Goal: Task Accomplishment & Management: Use online tool/utility

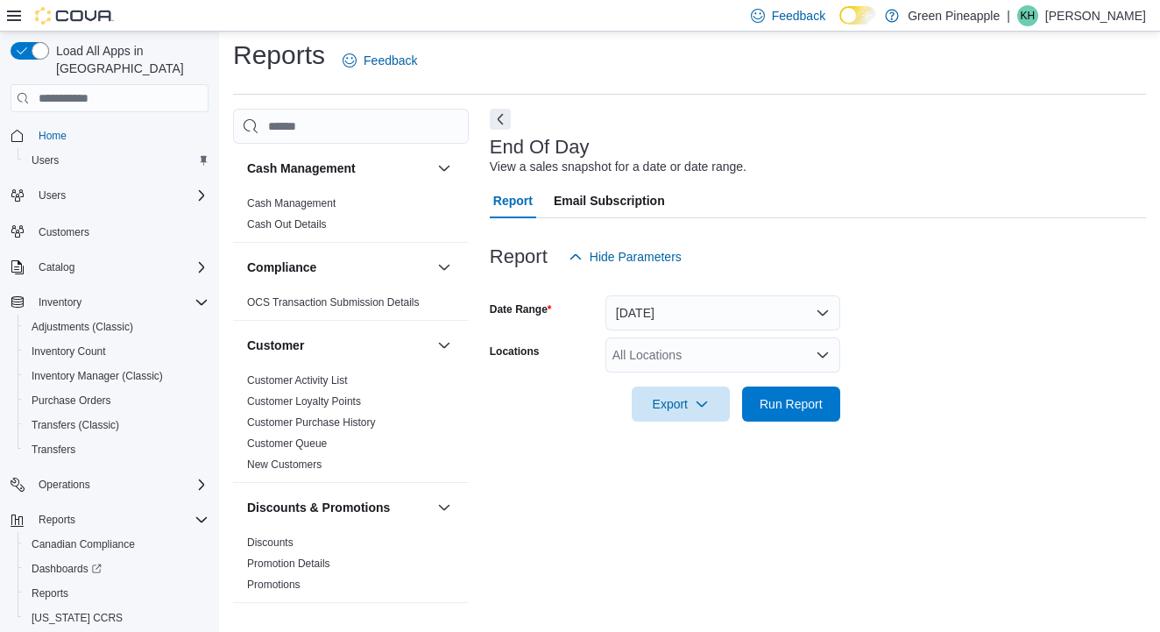
scroll to position [1104, 0]
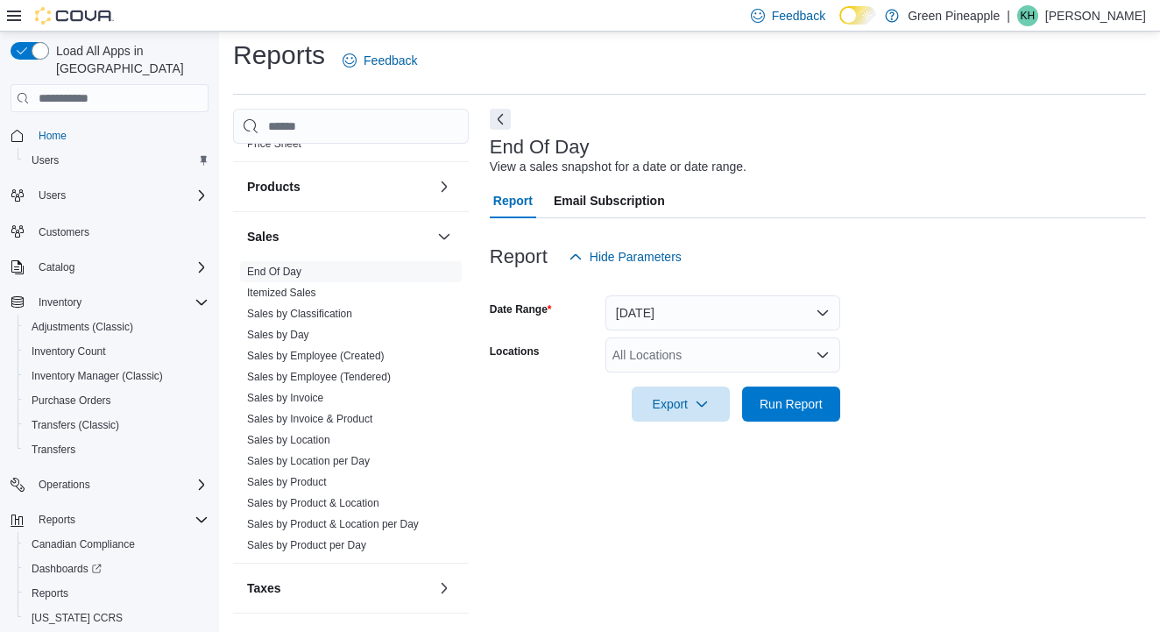
click at [676, 337] on div "All Locations" at bounding box center [722, 354] width 235 height 35
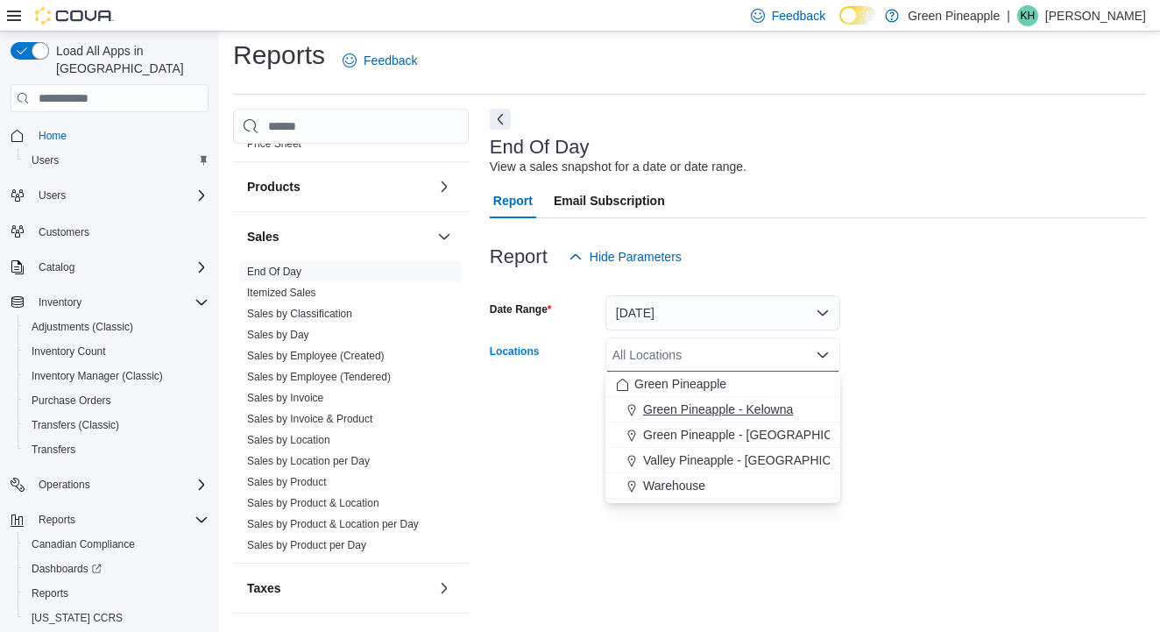
click at [752, 400] on span "Green Pineapple - Kelowna" at bounding box center [718, 409] width 150 height 18
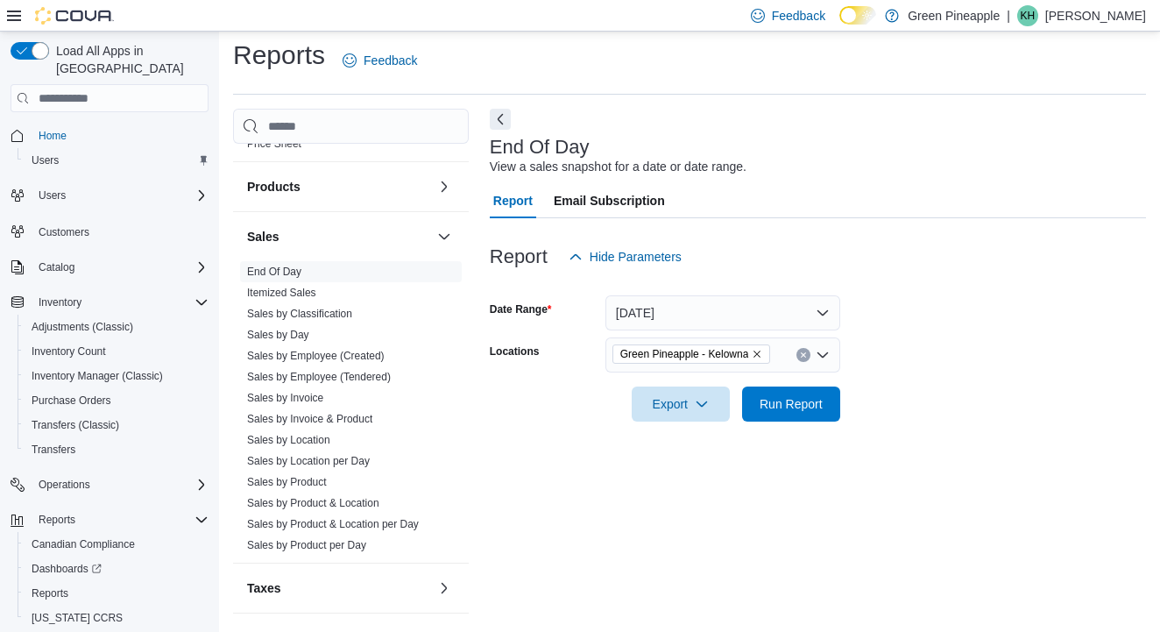
click at [1010, 320] on form "Date Range [DATE] Locations [GEOGRAPHIC_DATA] - [GEOGRAPHIC_DATA] Export Run Re…" at bounding box center [818, 347] width 656 height 147
click at [793, 394] on span "Run Report" at bounding box center [791, 403] width 63 height 18
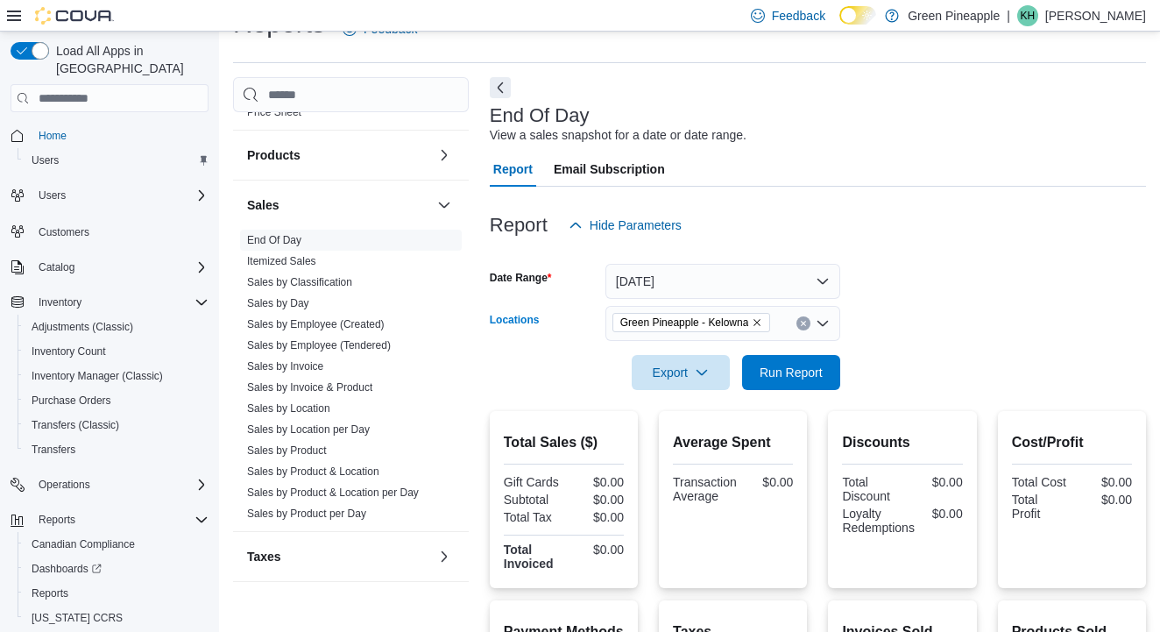
click at [762, 325] on icon "Remove Green Pineapple - Kelowna from selection in this group" at bounding box center [757, 322] width 11 height 11
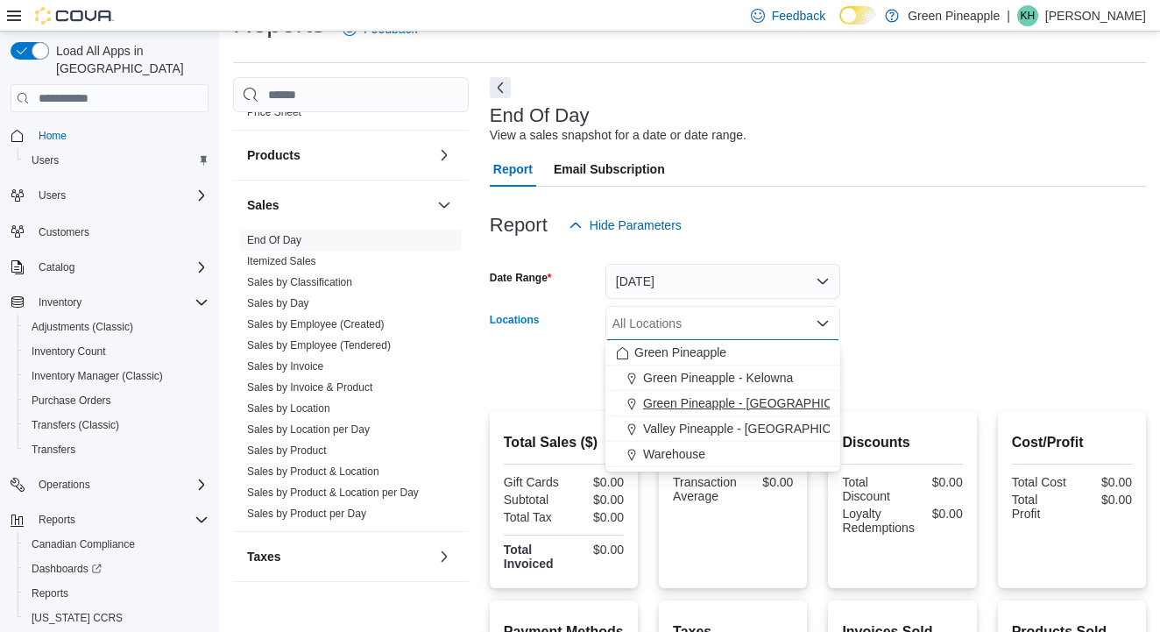
click at [766, 400] on span "Green Pineapple - [GEOGRAPHIC_DATA]" at bounding box center [758, 403] width 230 height 18
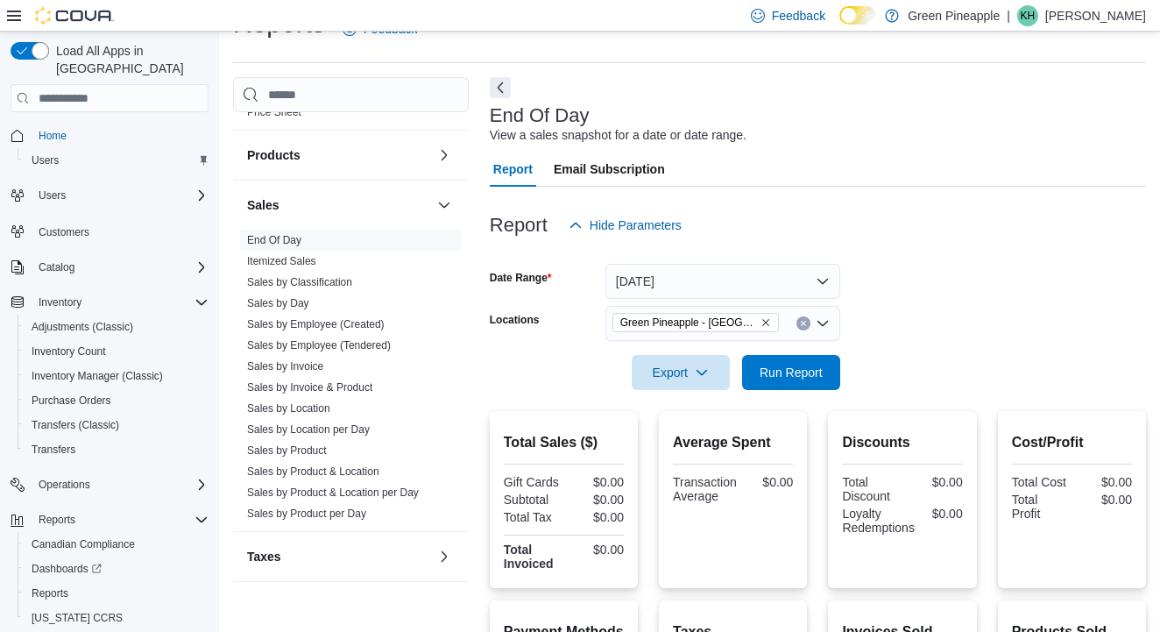
click at [937, 332] on form "Date Range [DATE] Locations Green Pineapple - [GEOGRAPHIC_DATA] Export Run Repo…" at bounding box center [818, 316] width 656 height 147
click at [794, 375] on span "Run Report" at bounding box center [791, 372] width 63 height 18
click at [763, 326] on icon "Remove Green Pineapple - Warfield from selection in this group" at bounding box center [766, 322] width 11 height 11
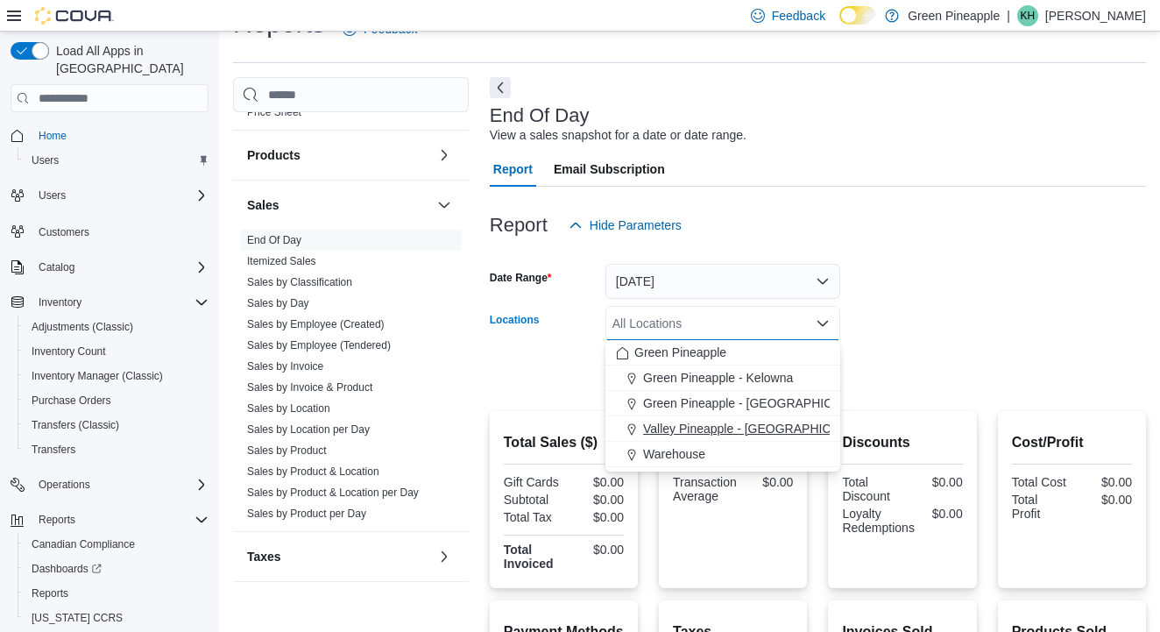
click at [772, 424] on span "Valley Pineapple - [GEOGRAPHIC_DATA]" at bounding box center [757, 429] width 229 height 18
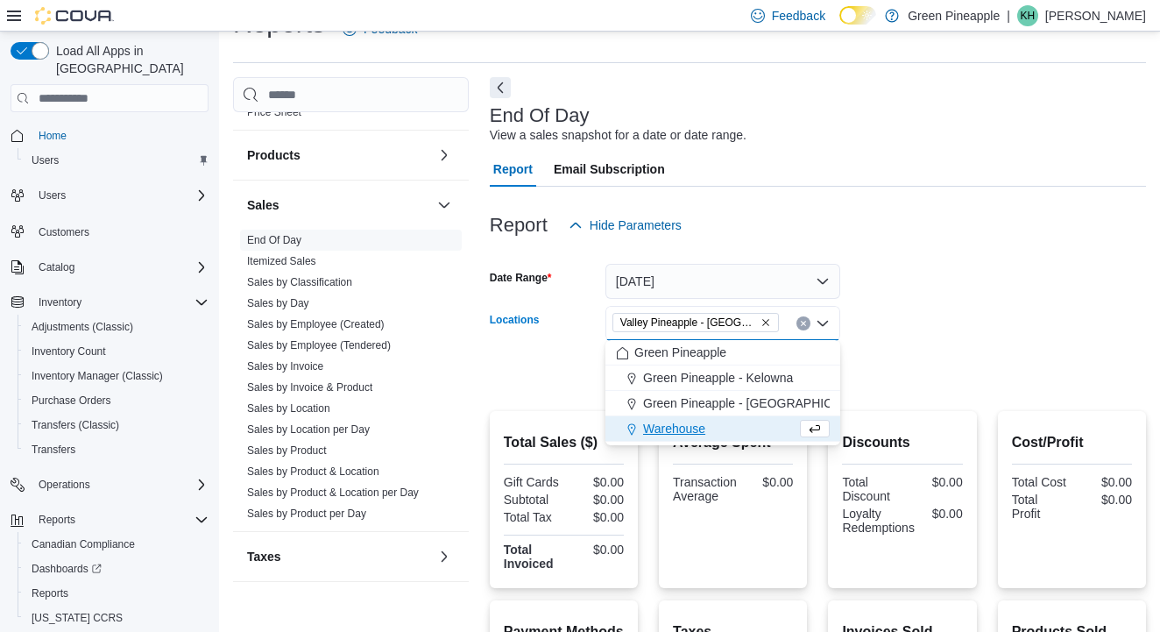
click at [977, 343] on div at bounding box center [818, 348] width 656 height 14
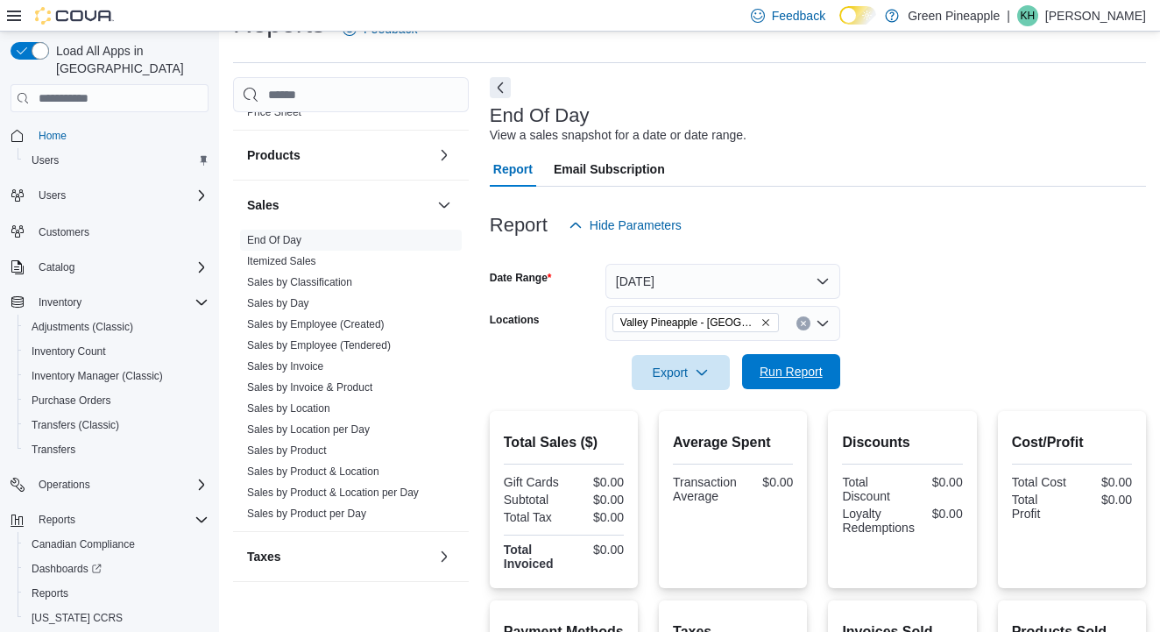
click at [821, 365] on span "Run Report" at bounding box center [791, 372] width 63 height 18
